Goal: Information Seeking & Learning: Learn about a topic

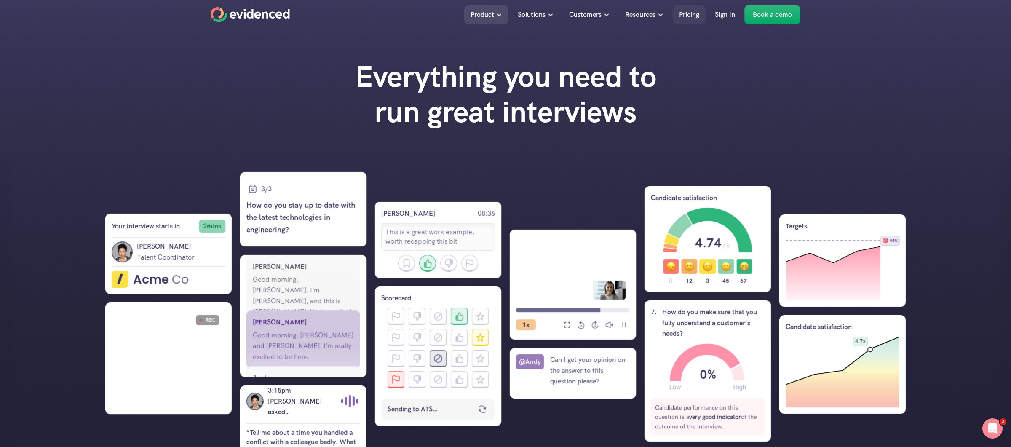
click at [685, 14] on p "Pricing" at bounding box center [689, 14] width 20 height 11
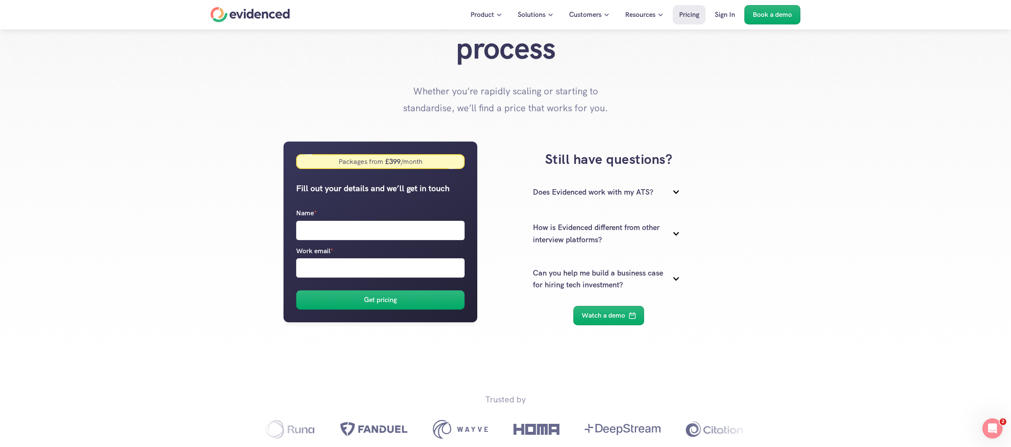
scroll to position [46, 0]
click at [614, 313] on p "Watch a demo" at bounding box center [603, 315] width 43 height 11
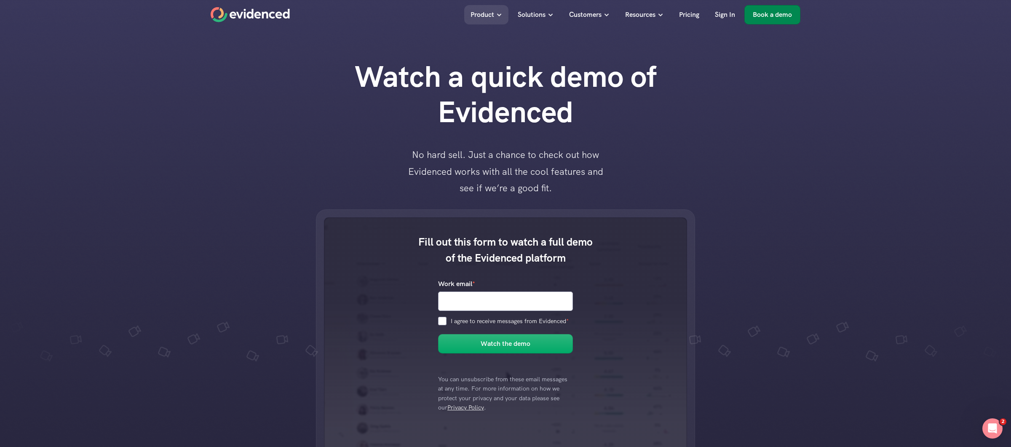
click at [760, 19] on p "Book a demo" at bounding box center [772, 14] width 39 height 11
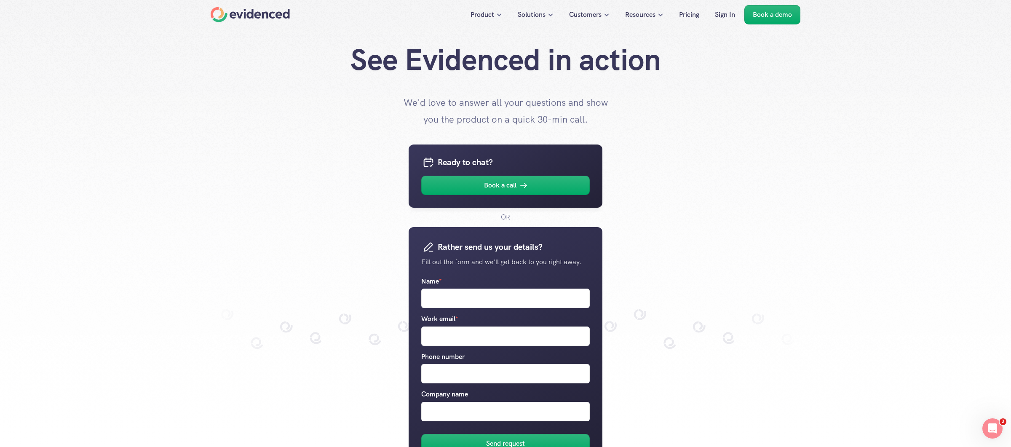
click at [900, 134] on div at bounding box center [505, 223] width 1011 height 447
click at [760, 205] on div "Ready to chat? Book a call OR Rather send us your details? Fill out the form an…" at bounding box center [506, 312] width 590 height 368
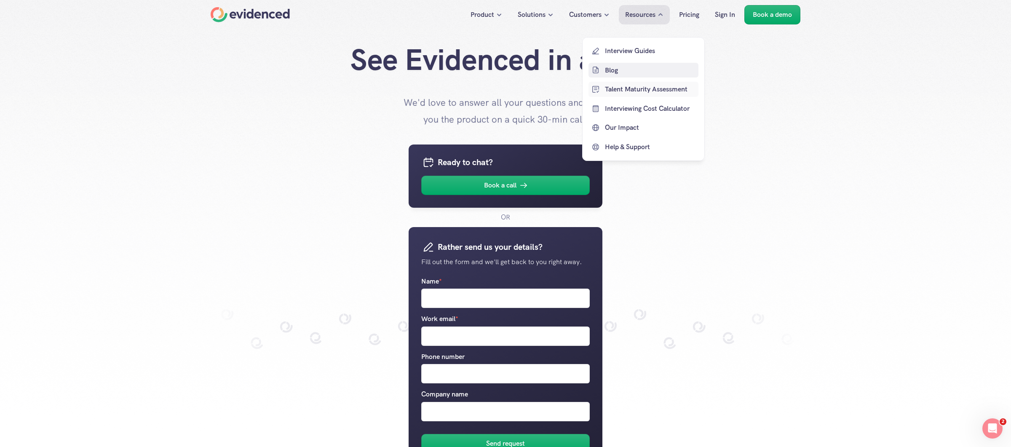
click at [619, 75] on p "Blog" at bounding box center [650, 69] width 91 height 11
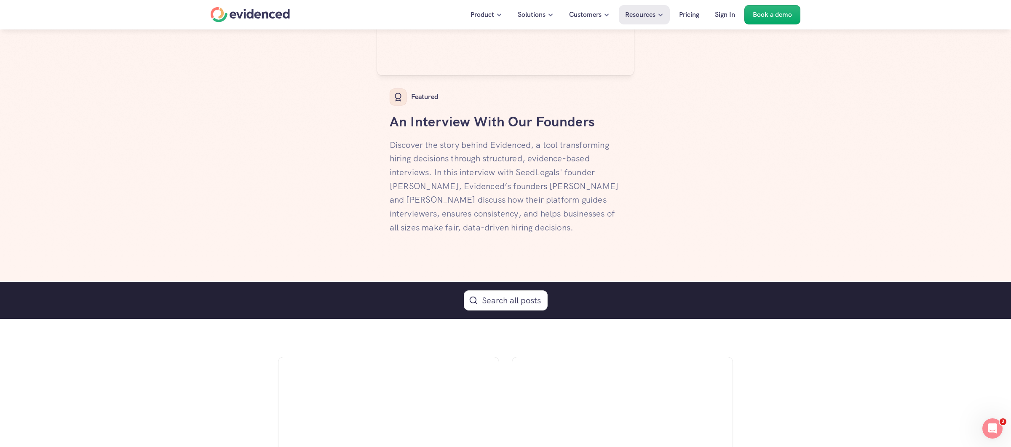
scroll to position [270, 0]
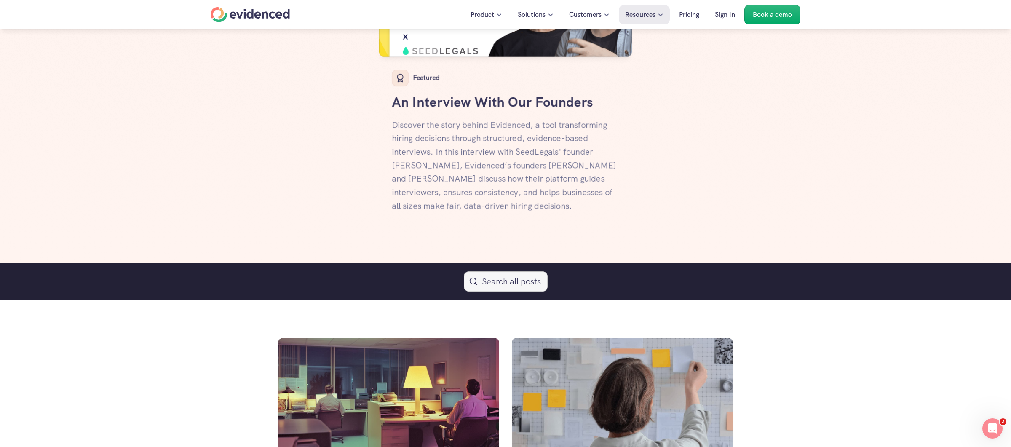
click at [483, 282] on button "Search Icon" at bounding box center [506, 281] width 84 height 20
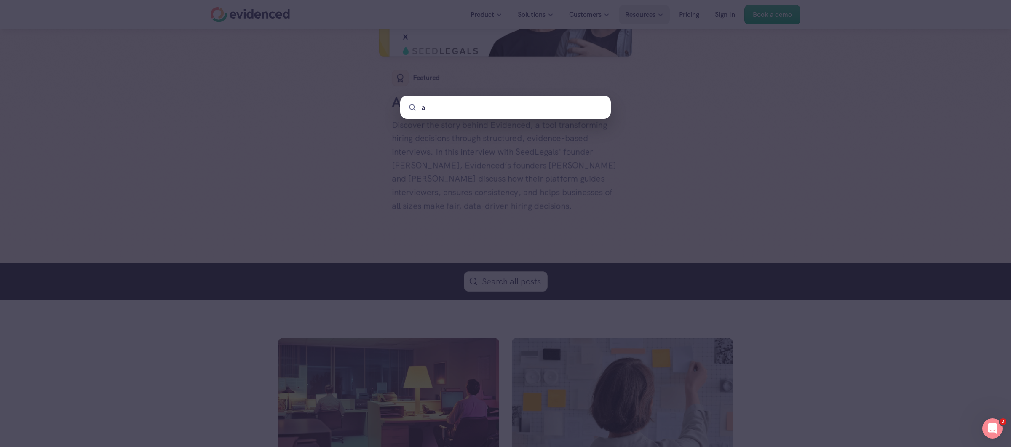
type input "ai"
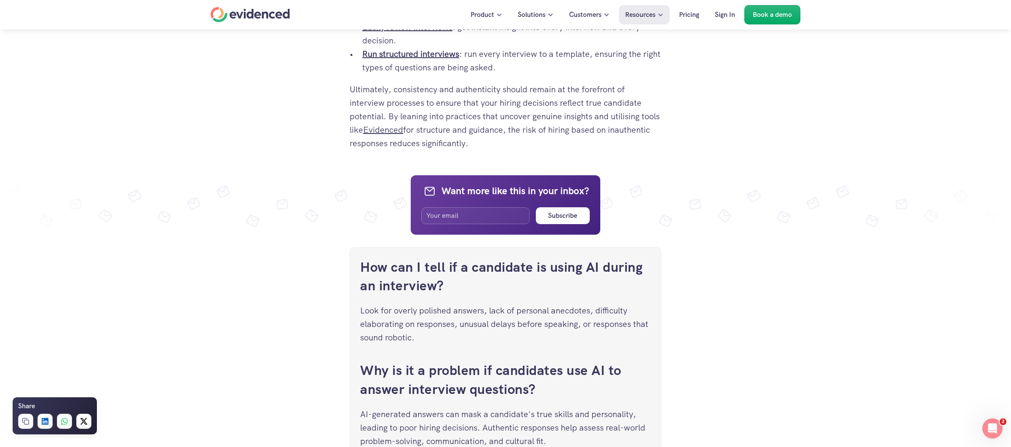
scroll to position [3055, 0]
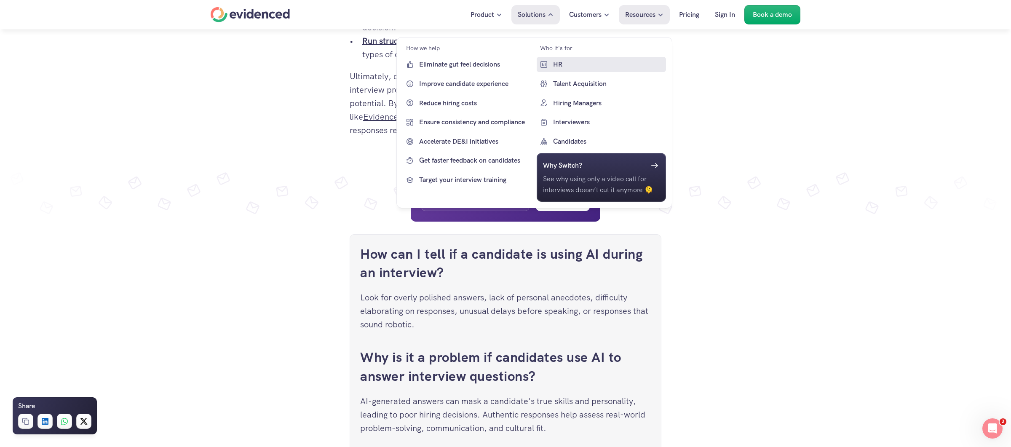
click at [556, 65] on p "HR" at bounding box center [608, 64] width 111 height 11
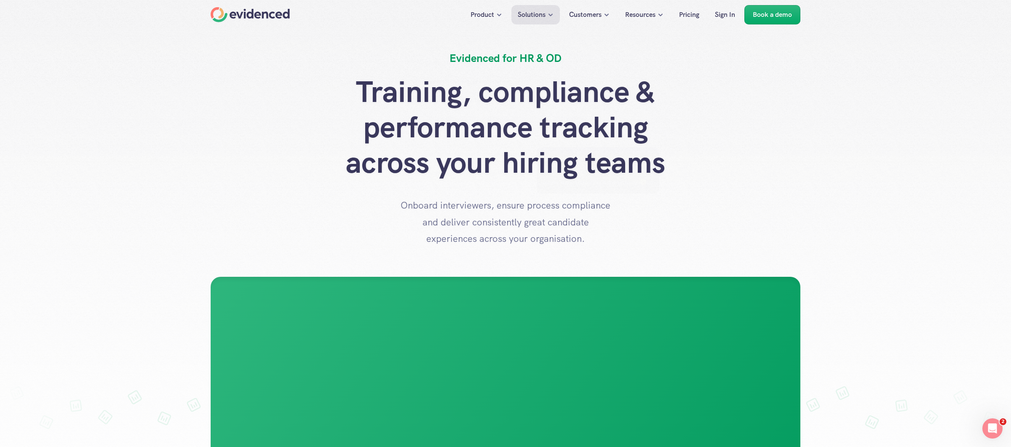
click at [594, 192] on div "Training, compliance & performance tracking across your hiring teams Onboard in…" at bounding box center [506, 160] width 590 height 173
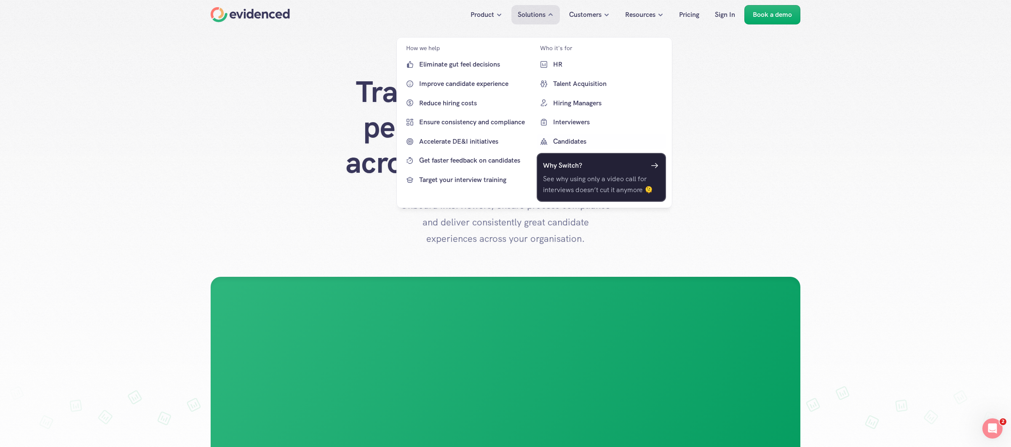
click at [565, 156] on link "Why Switch? See why using only a video call for interviews doesn’t cut it anymo…" at bounding box center [601, 177] width 130 height 48
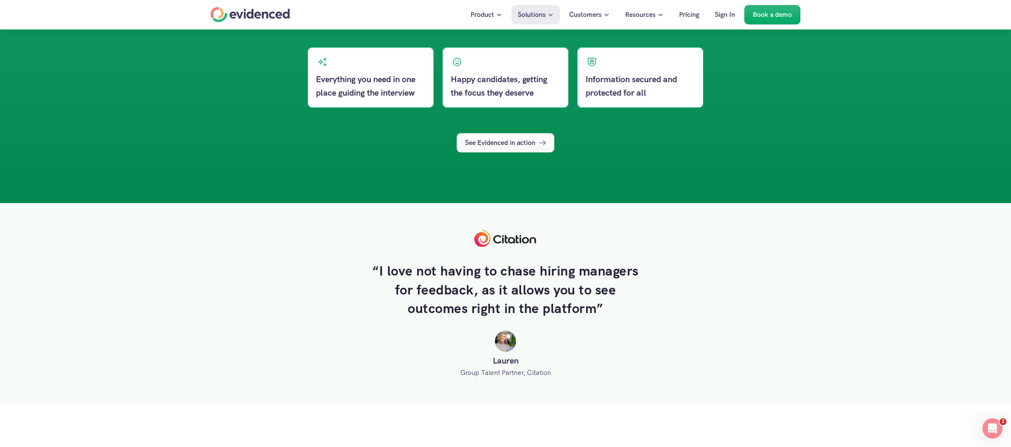
scroll to position [1045, 0]
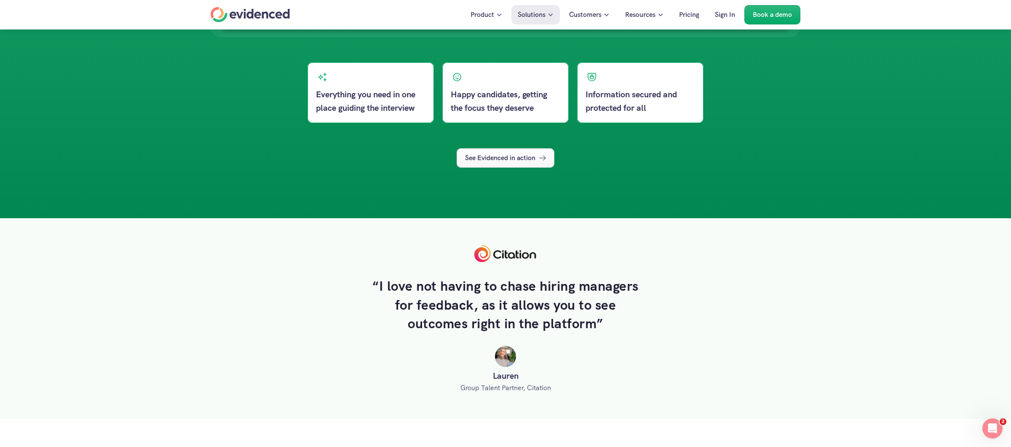
click at [508, 158] on p "See Evidenced in action" at bounding box center [500, 157] width 70 height 11
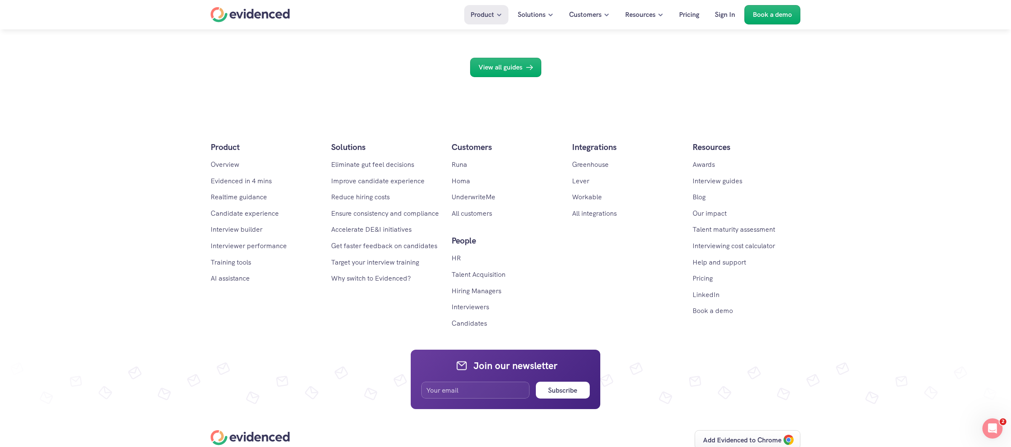
scroll to position [3495, 0]
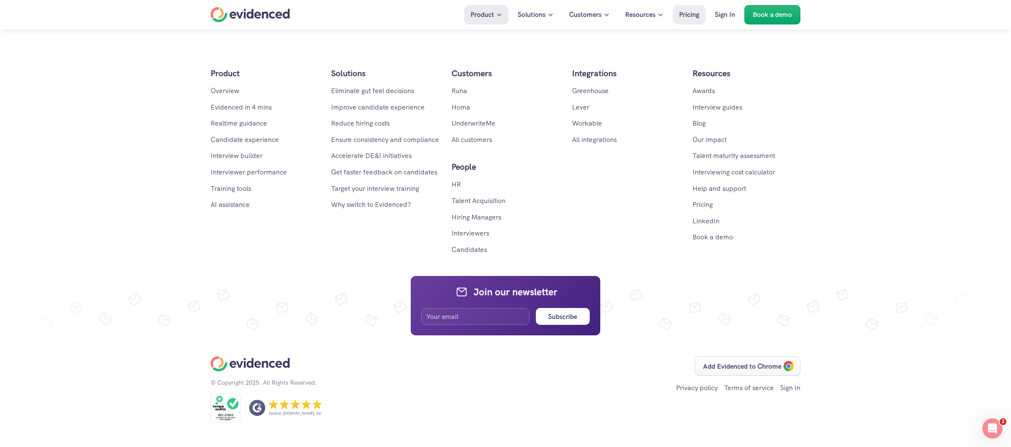
click at [692, 16] on p "Pricing" at bounding box center [689, 14] width 20 height 11
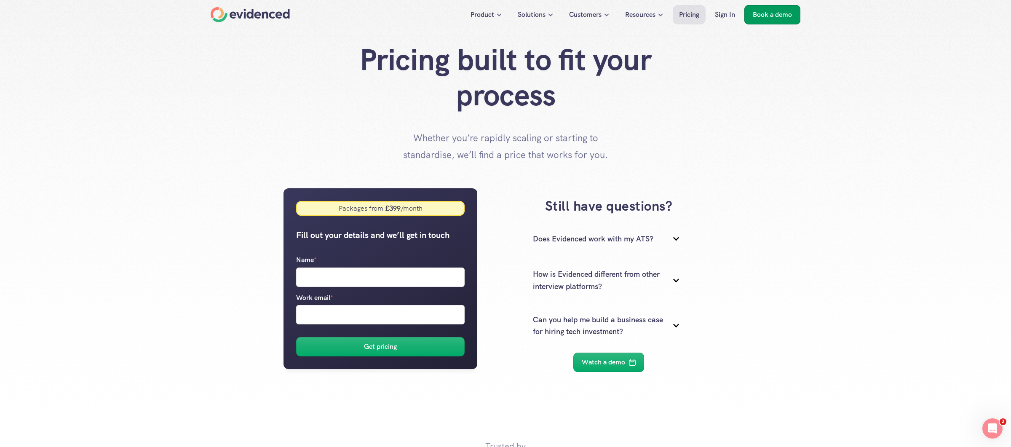
click at [795, 12] on link "Book a demo" at bounding box center [772, 14] width 56 height 19
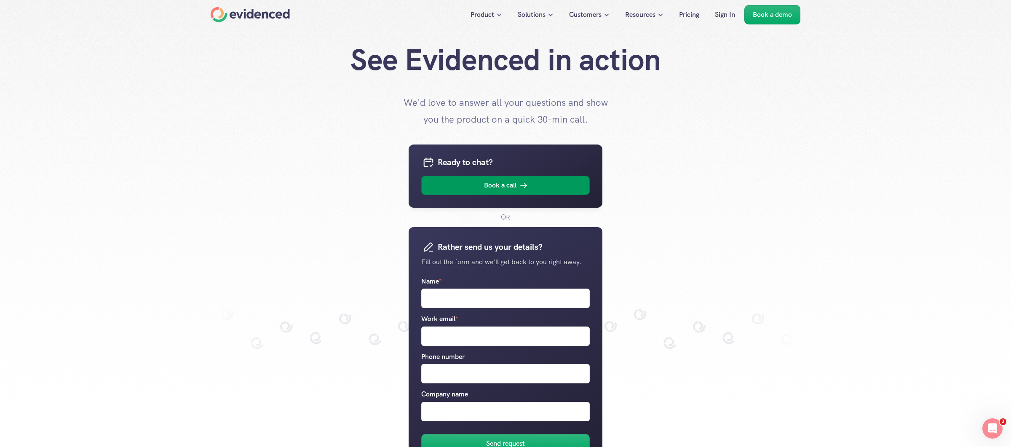
click at [523, 190] on link "Book a call" at bounding box center [505, 185] width 169 height 19
click at [262, 11] on div "Home" at bounding box center [250, 14] width 79 height 15
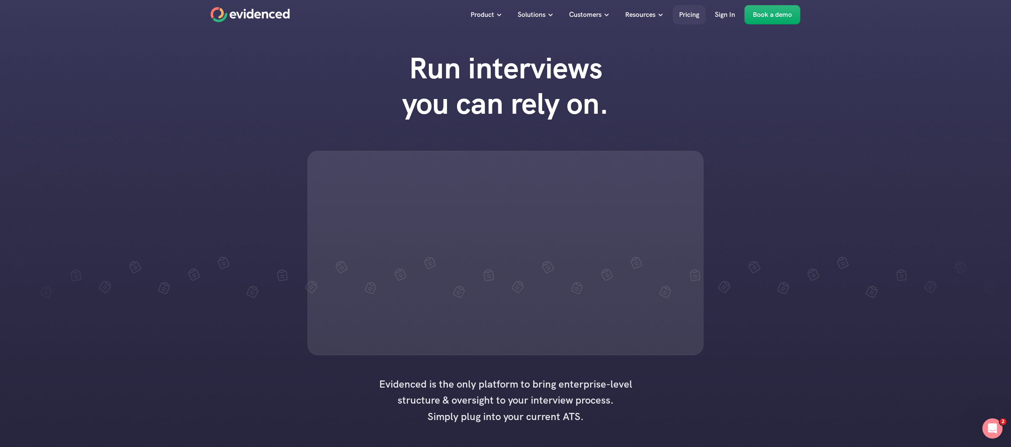
click at [752, 22] on link "Book a demo" at bounding box center [772, 14] width 56 height 19
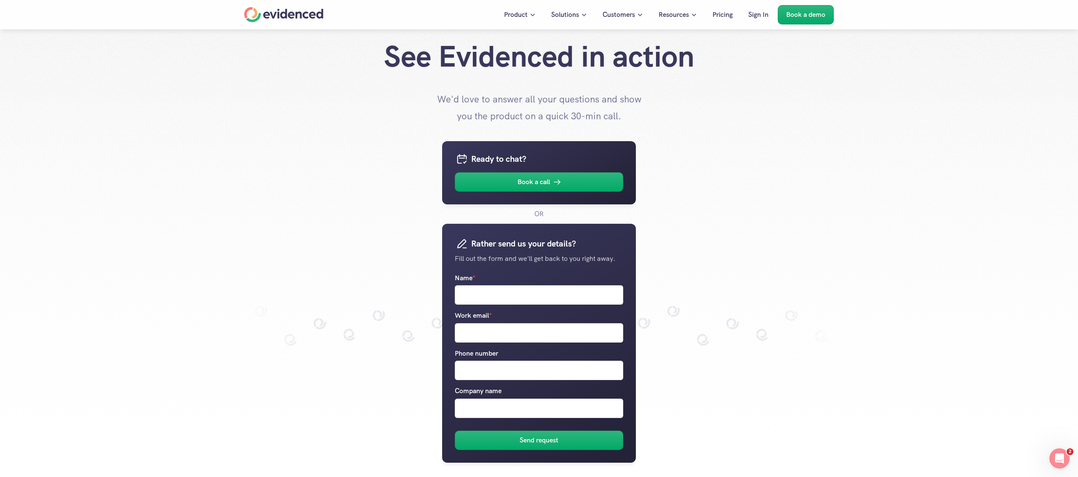
scroll to position [6, 0]
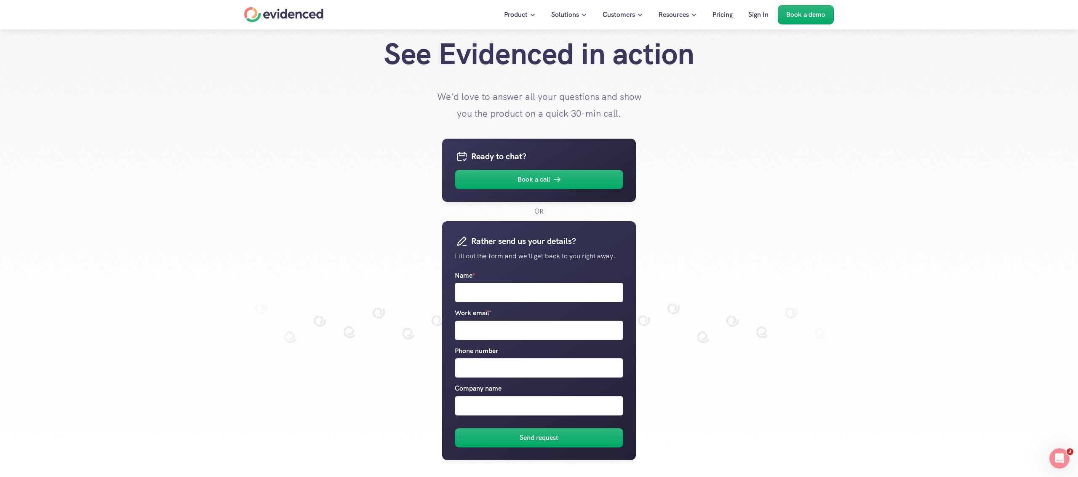
click at [718, 19] on p "Pricing" at bounding box center [723, 14] width 20 height 11
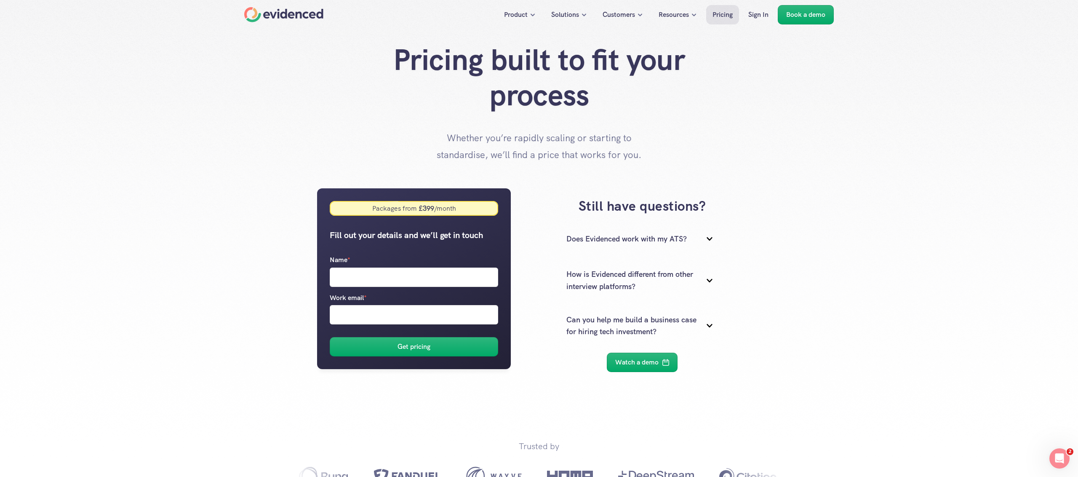
click at [263, 36] on div at bounding box center [539, 238] width 1078 height 477
click at [676, 89] on p "Talent Maturity Assessment" at bounding box center [684, 89] width 91 height 11
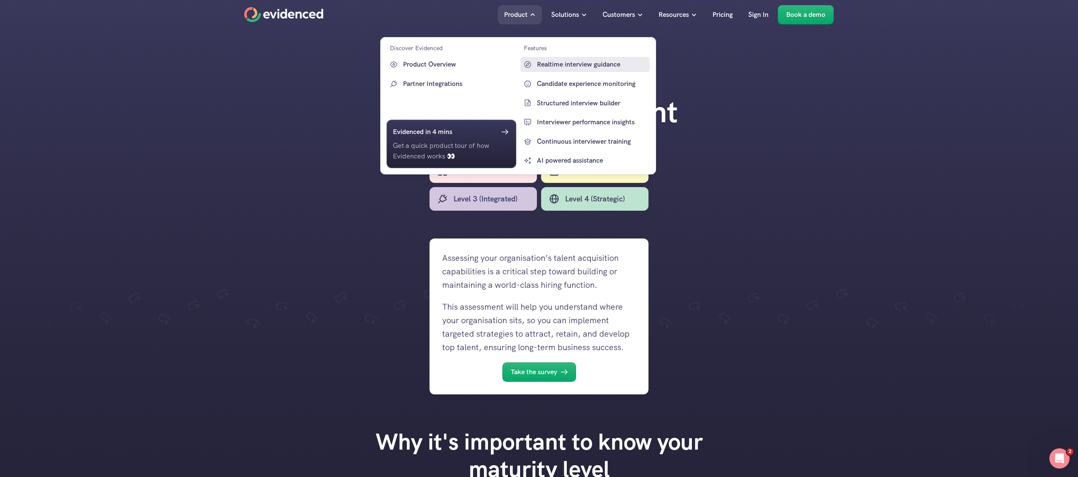
click at [566, 67] on p "Realtime interview guidance" at bounding box center [592, 64] width 111 height 11
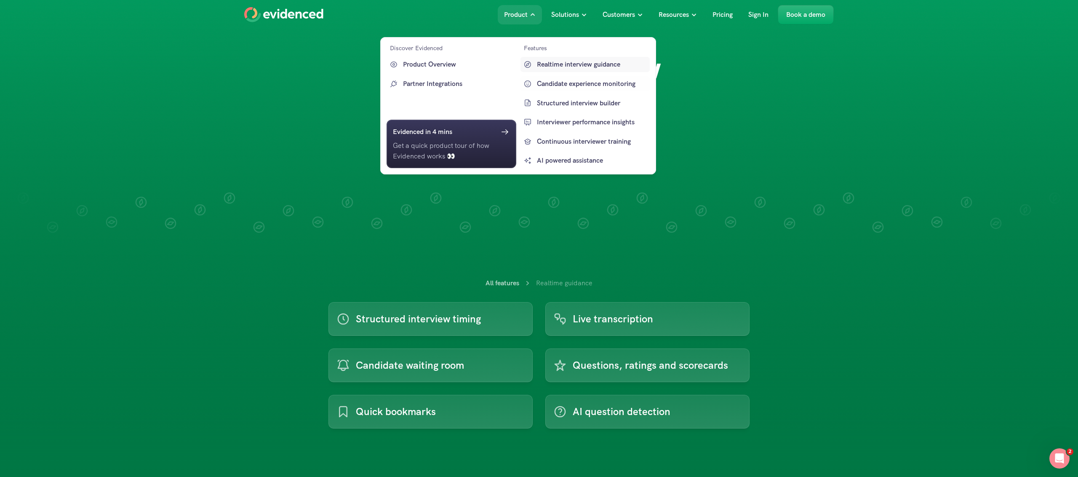
click at [553, 78] on link "Candidate experience monitoring" at bounding box center [586, 83] width 130 height 15
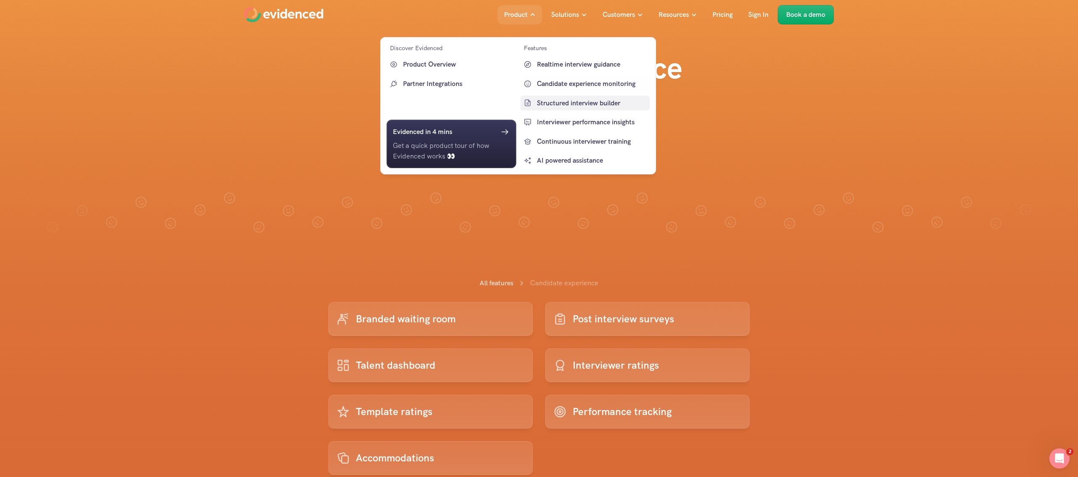
click at [577, 99] on p "Structured interview builder" at bounding box center [592, 102] width 111 height 11
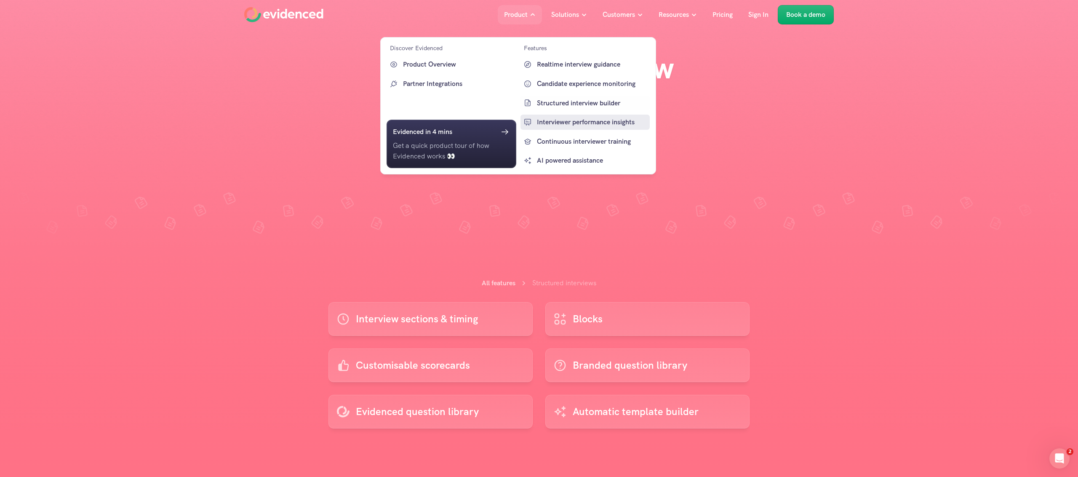
click at [569, 121] on p "Interviewer performance insights" at bounding box center [592, 122] width 111 height 11
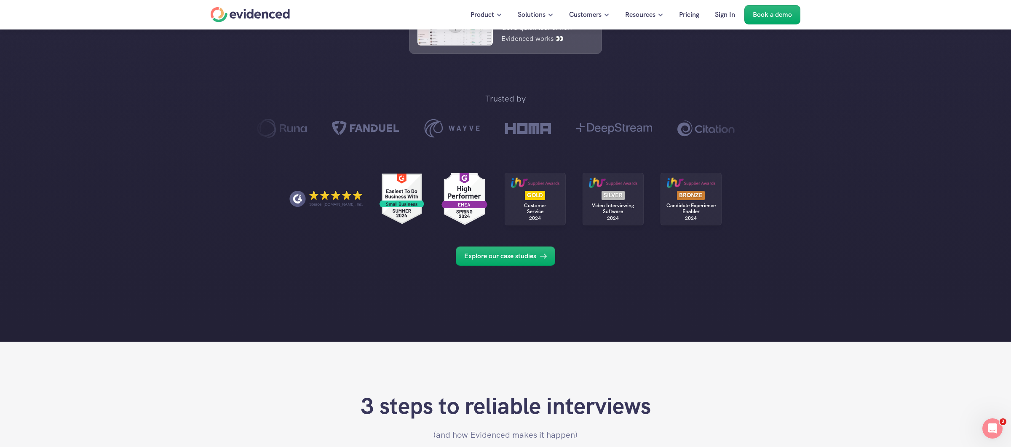
scroll to position [60, 0]
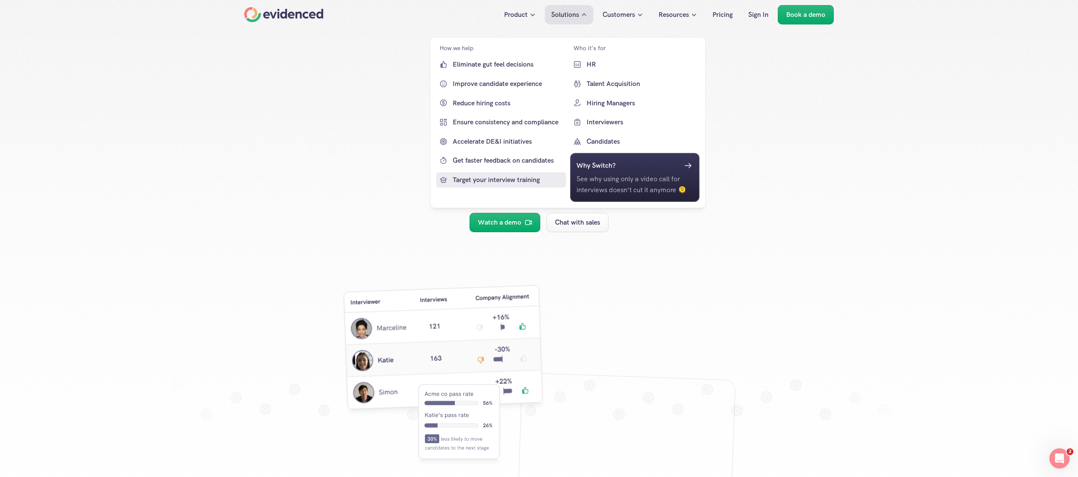
click at [481, 166] on p "Get faster feedback on candidates" at bounding box center [508, 160] width 111 height 11
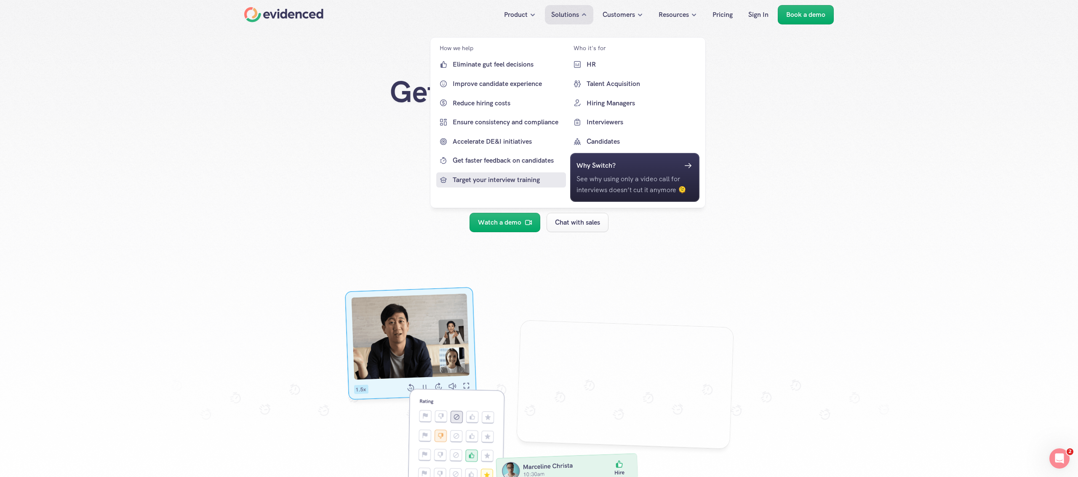
click at [499, 176] on p "Target your interview training" at bounding box center [508, 179] width 111 height 11
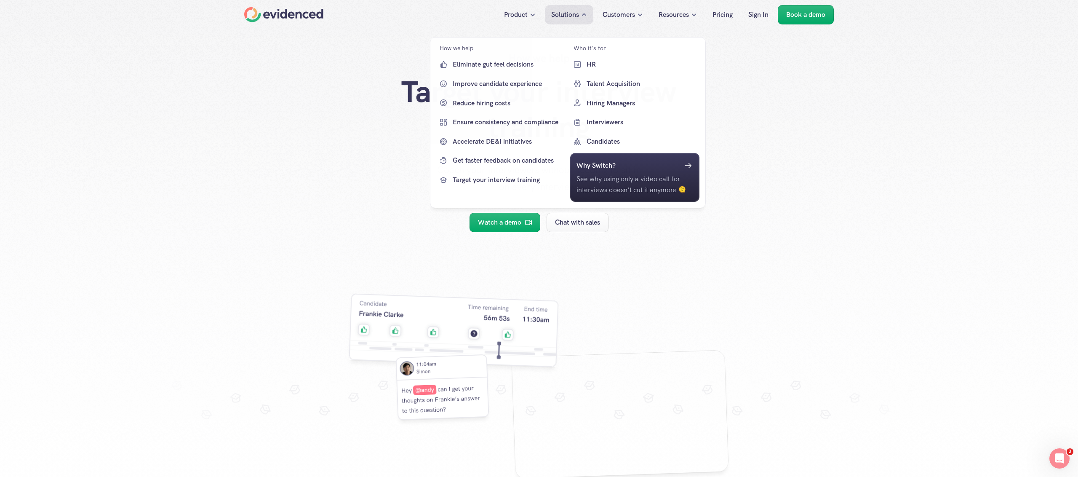
click at [564, 8] on div "Solutions" at bounding box center [569, 14] width 48 height 19
click at [508, 125] on p "Ensure consistency and compliance" at bounding box center [508, 122] width 111 height 11
